Goal: Information Seeking & Learning: Learn about a topic

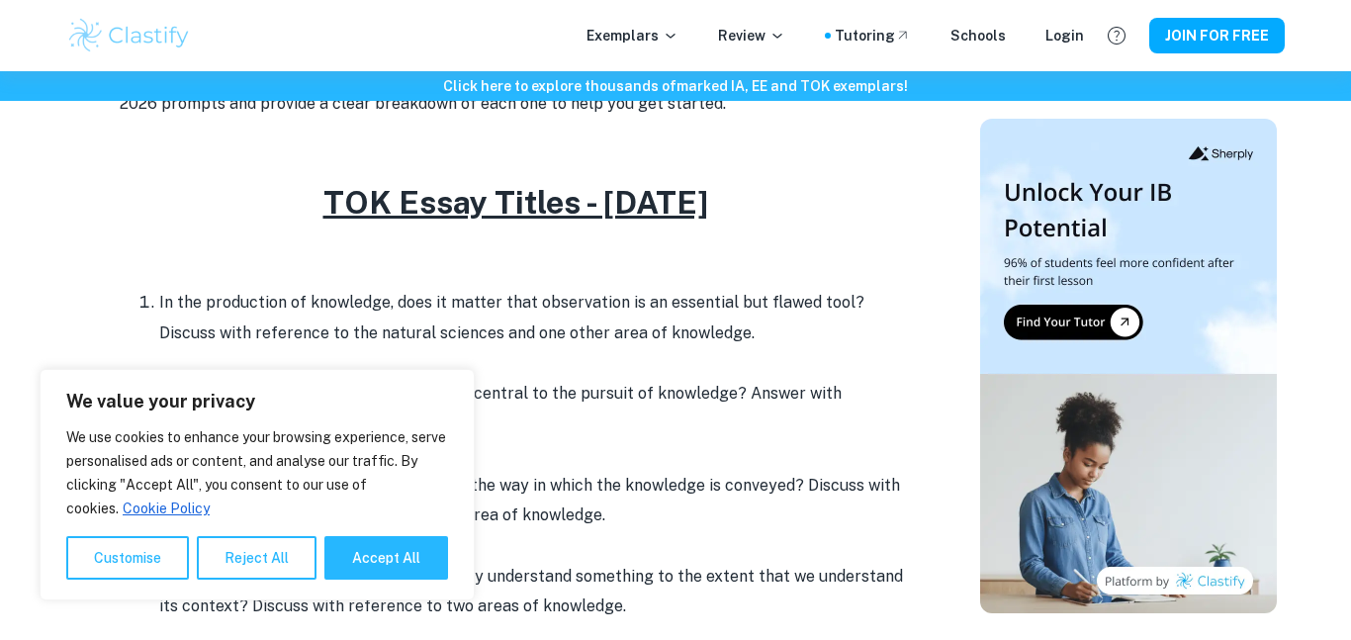
scroll to position [746, 0]
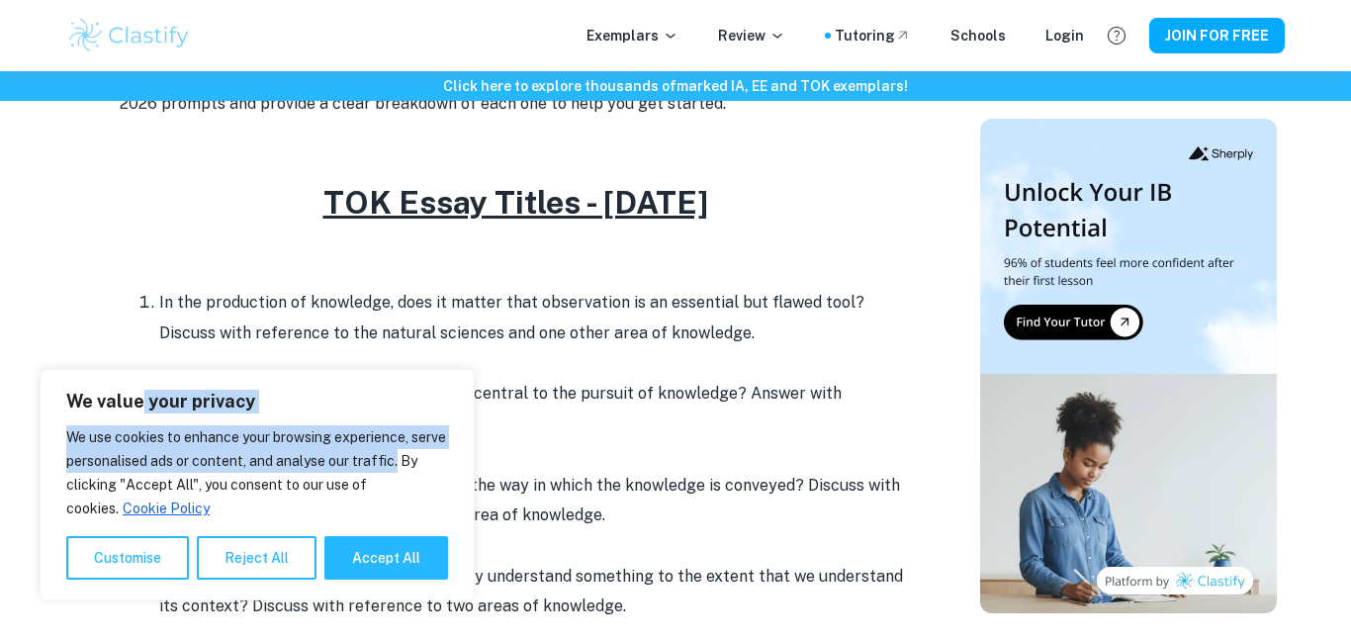
click at [449, 455] on div "We value your privacy We use cookies to enhance your browsing experience, serve…" at bounding box center [257, 485] width 435 height 232
click at [394, 554] on button "Accept All" at bounding box center [386, 558] width 124 height 44
checkbox input "true"
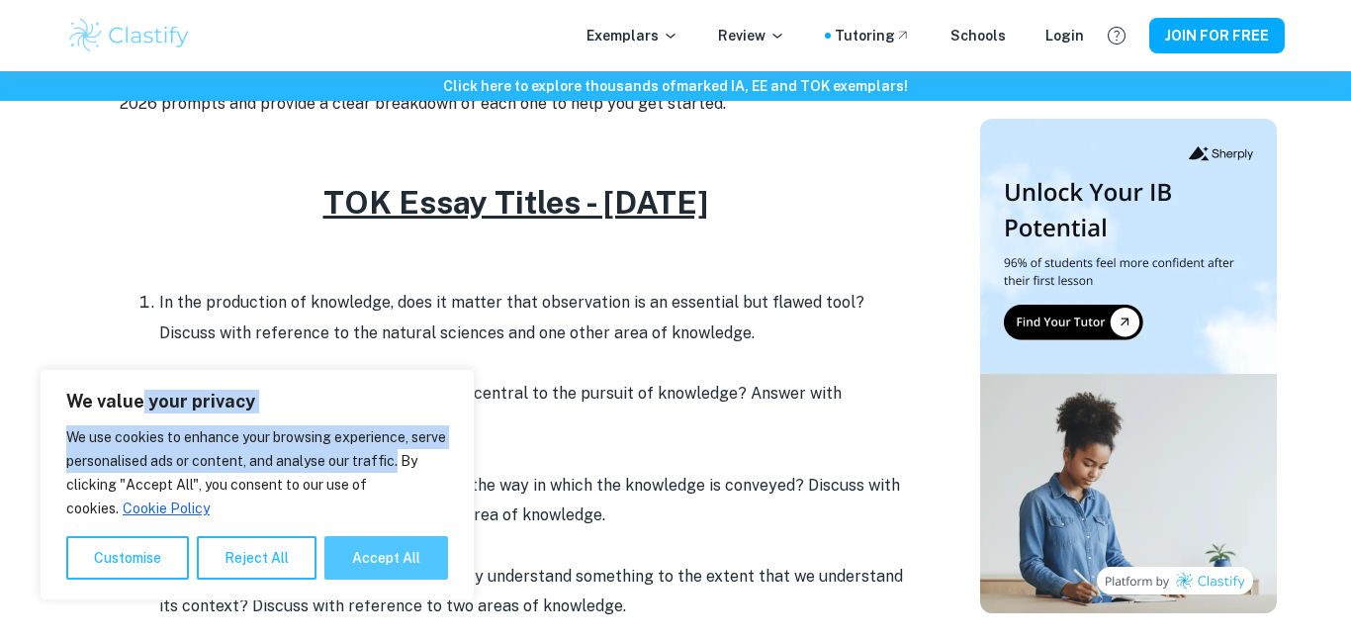
checkbox input "true"
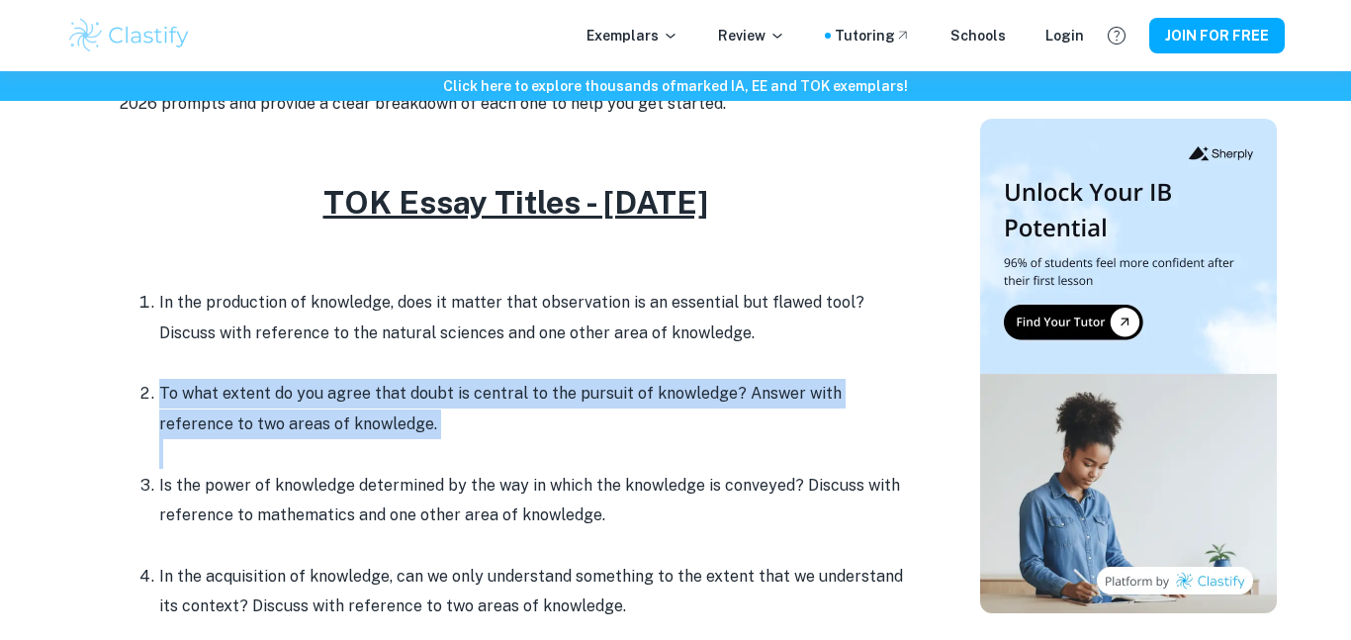
drag, startPoint x: 379, startPoint y: 445, endPoint x: 136, endPoint y: 398, distance: 248.0
click at [136, 398] on ol "In the production of knowledge, does it matter that observation is an essential…" at bounding box center [515, 546] width 791 height 519
copy li "To what extent do you agree that doubt is central to the pursuit of knowledge? …"
